Goal: Task Accomplishment & Management: Use online tool/utility

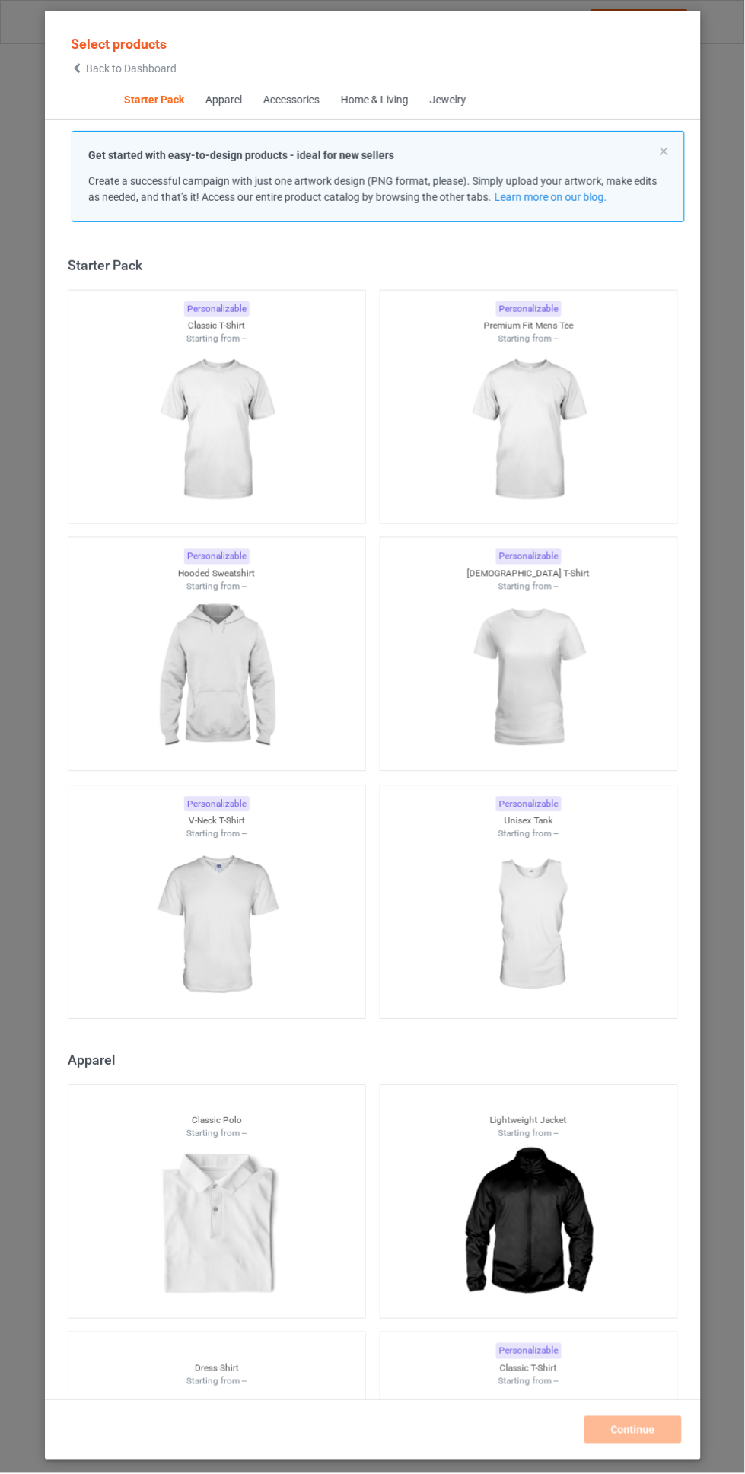
scroll to position [19, 0]
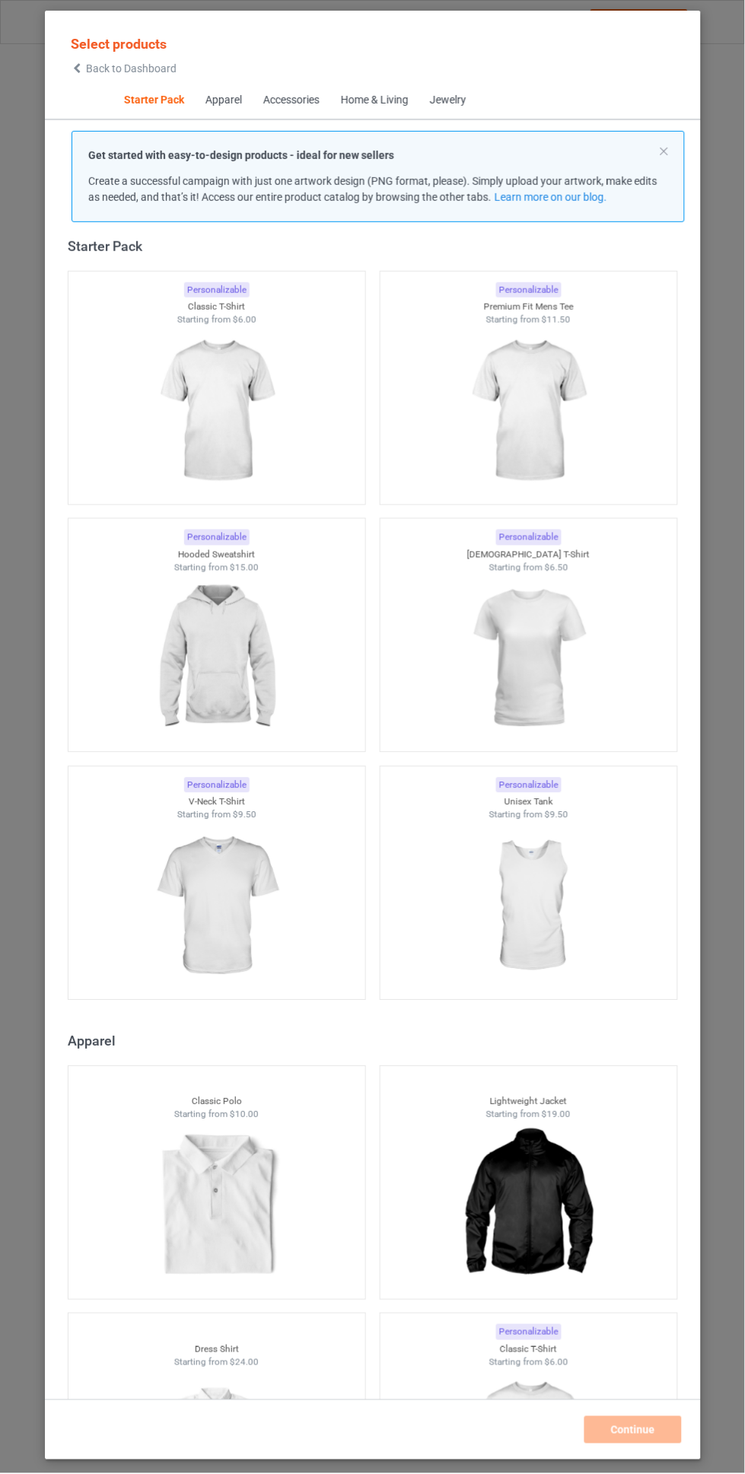
click at [391, 98] on div "Home & Living" at bounding box center [375, 100] width 68 height 15
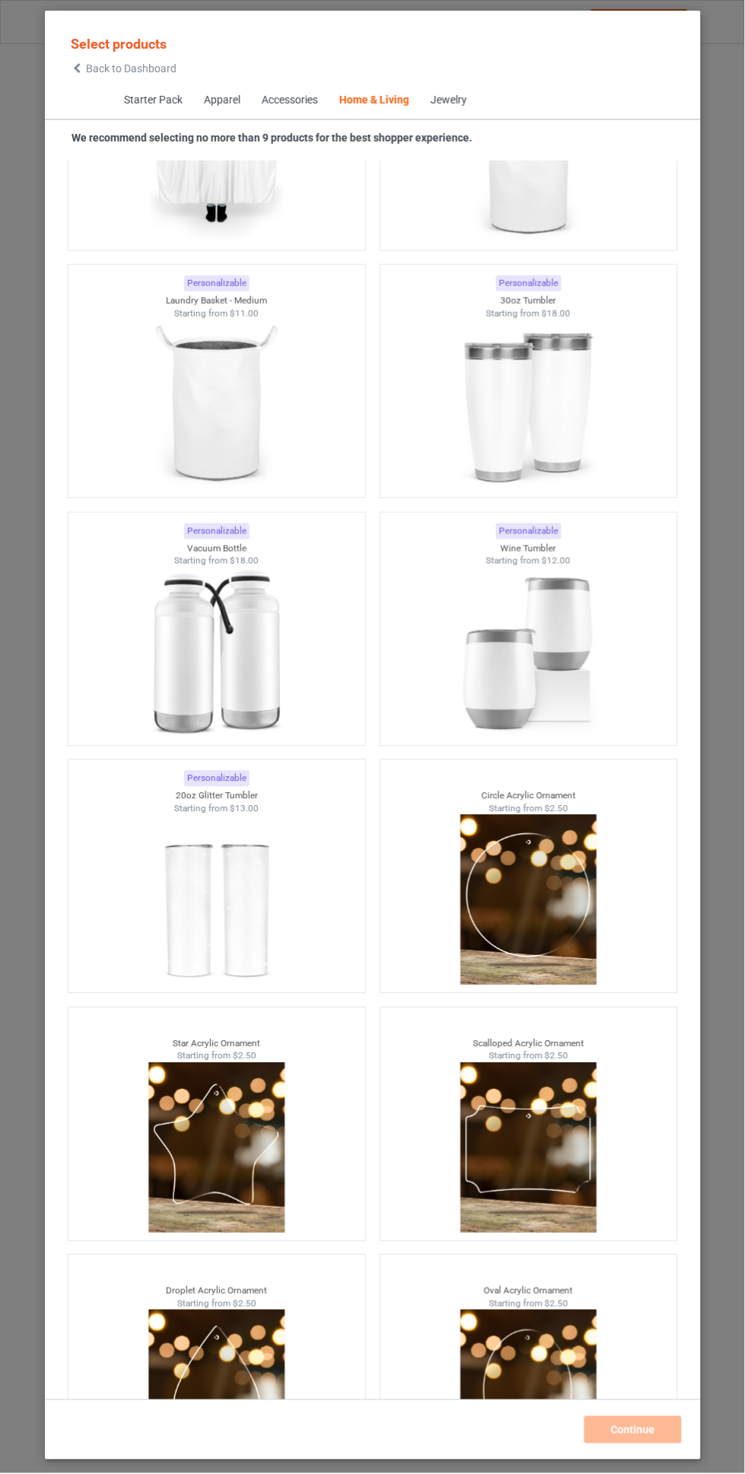
scroll to position [22884, 0]
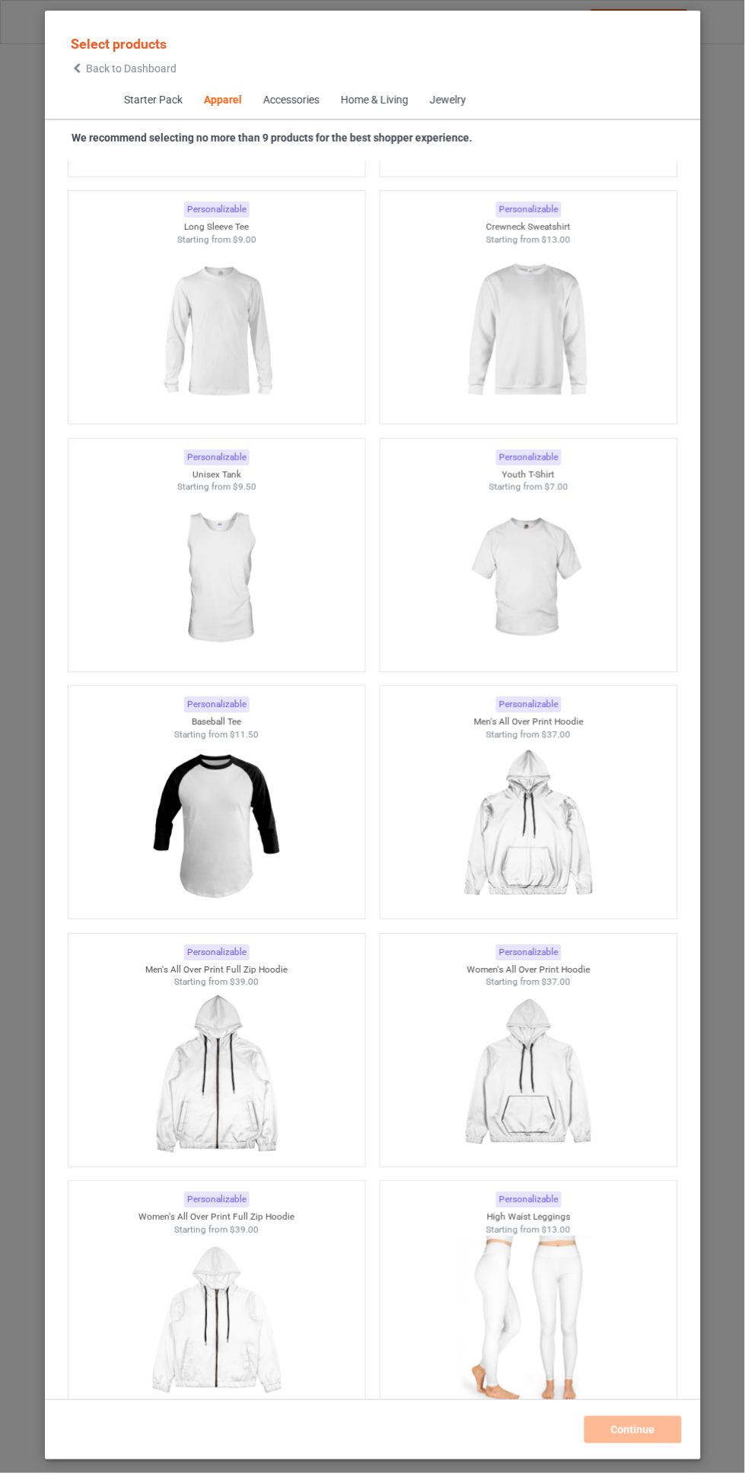
scroll to position [984, 0]
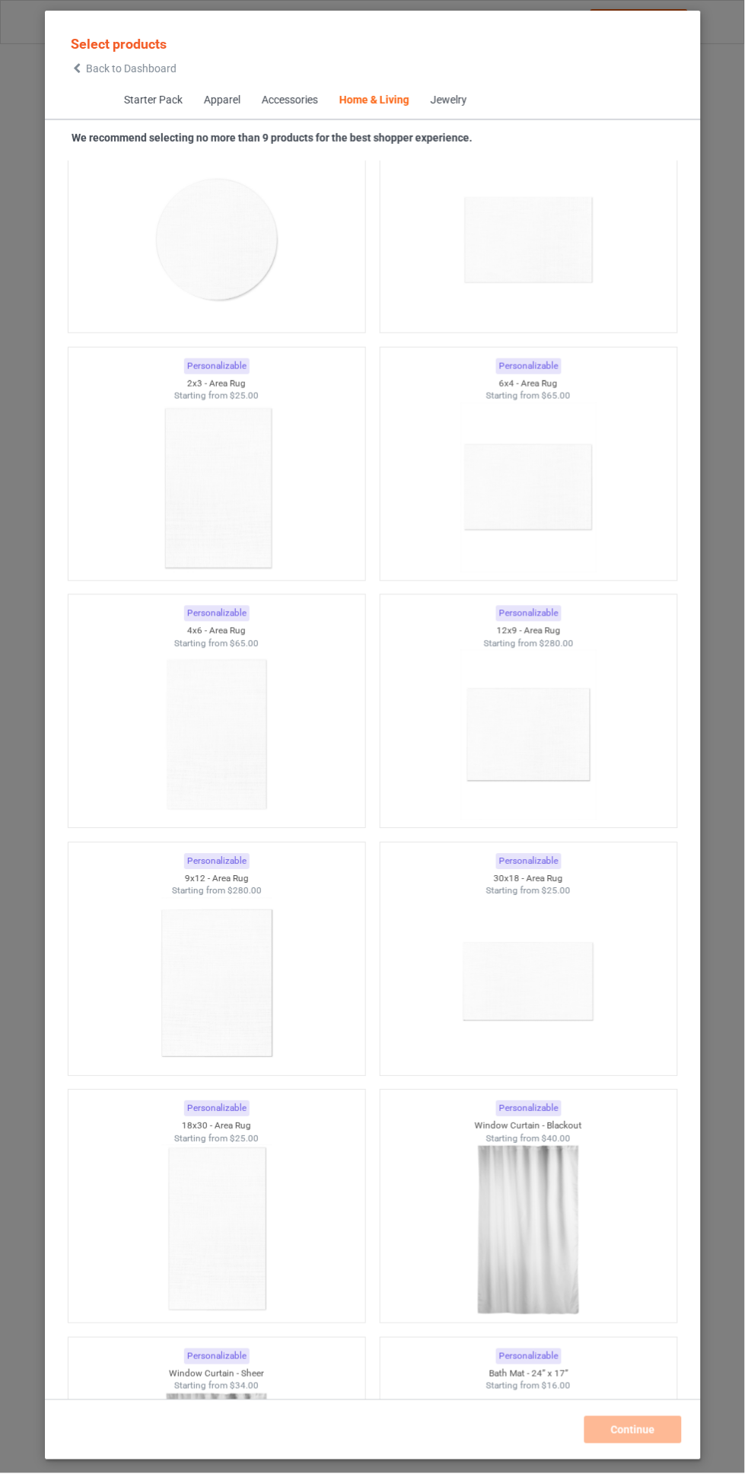
scroll to position [14647, 0]
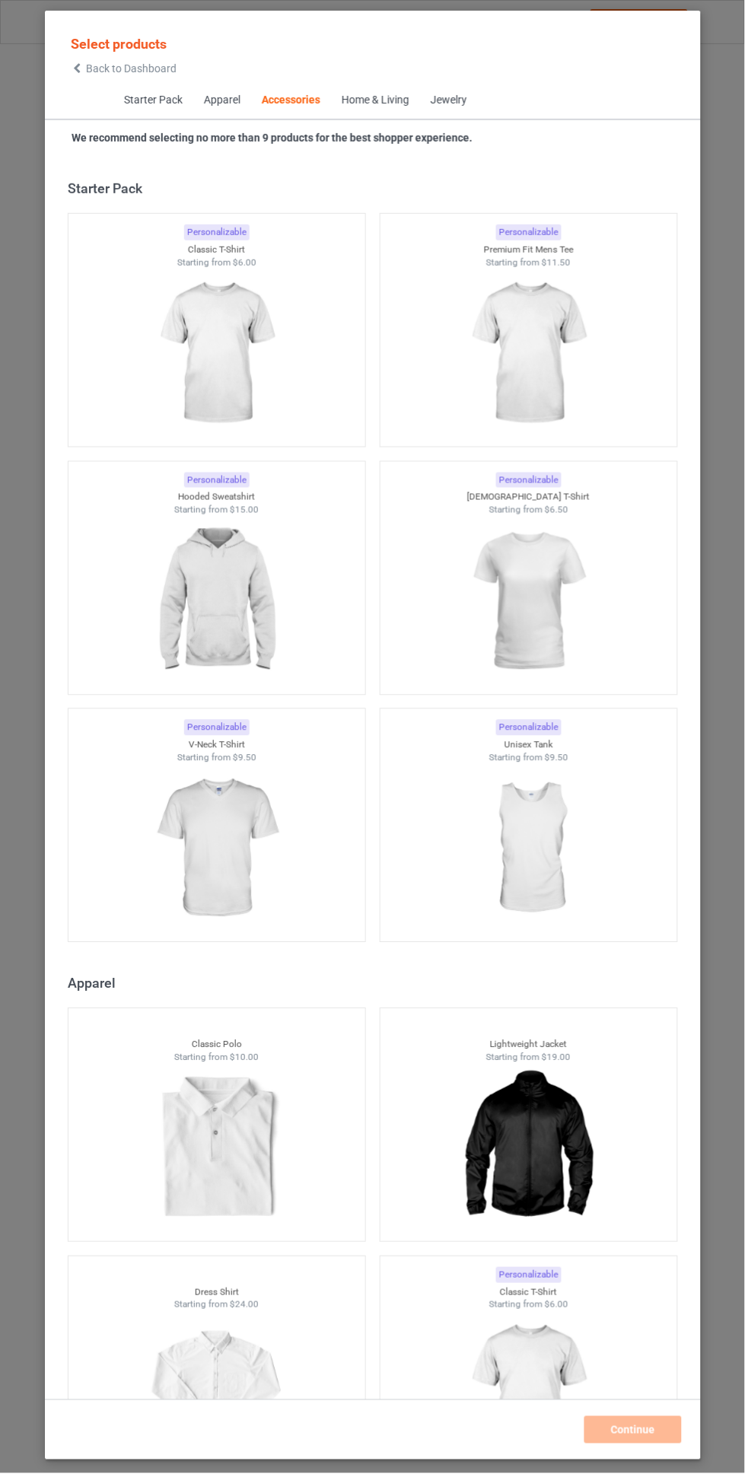
click at [116, 66] on span "Back to Dashboard" at bounding box center [131, 68] width 91 height 12
